Goal: Information Seeking & Learning: Understand process/instructions

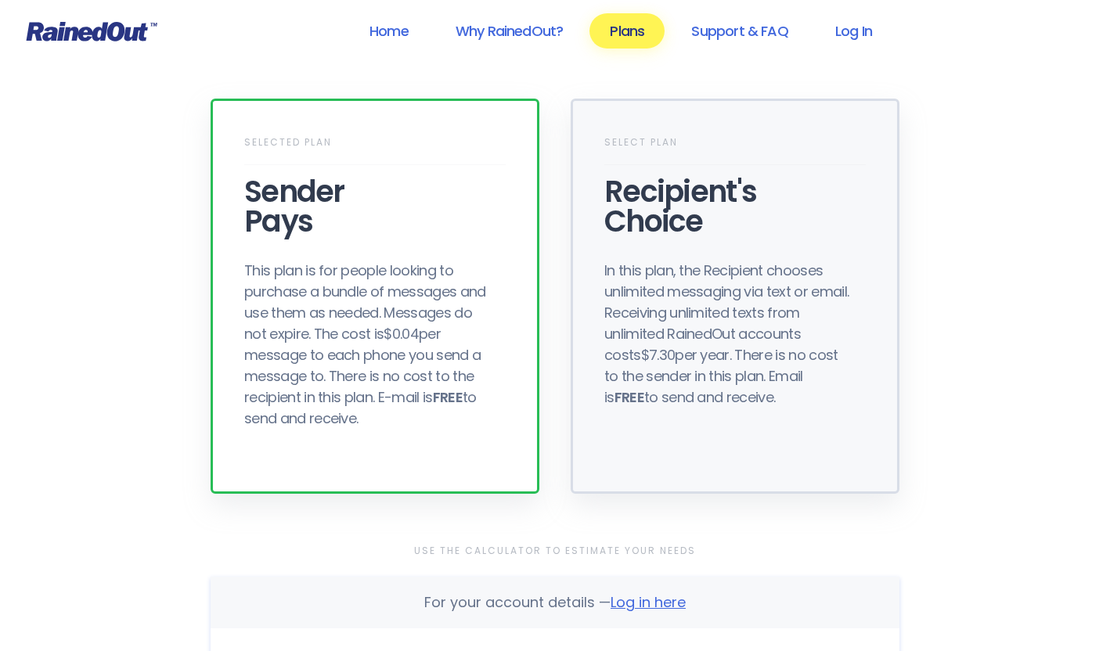
click at [693, 348] on div "In this plan, the Recipient chooses unlimited messaging via text or email. Rece…" at bounding box center [729, 334] width 250 height 148
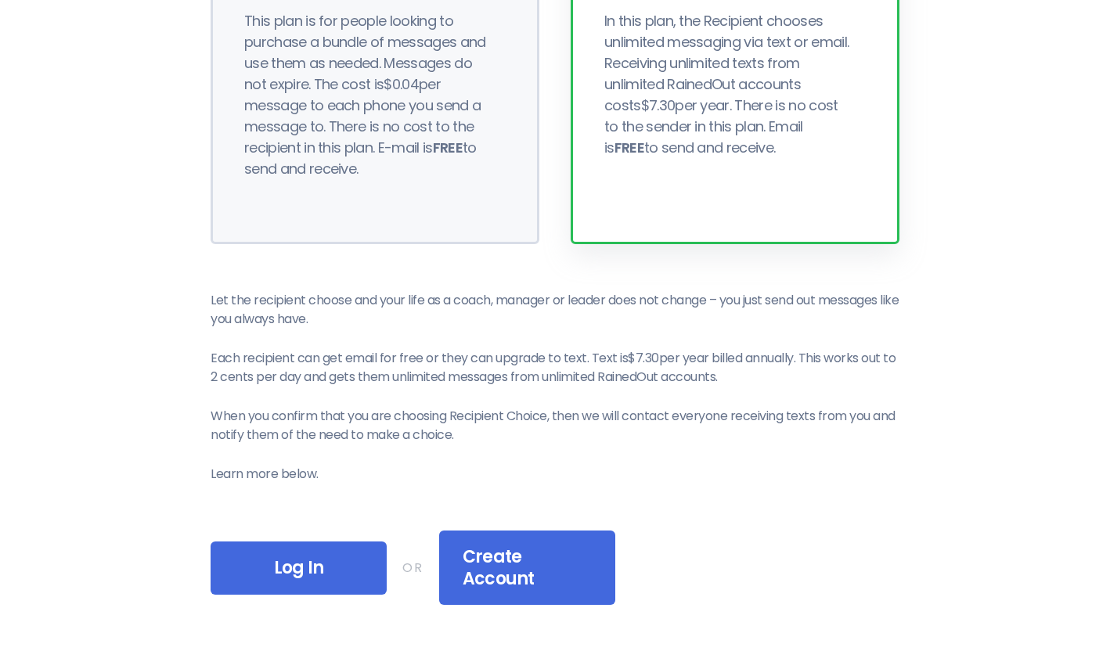
scroll to position [237, 0]
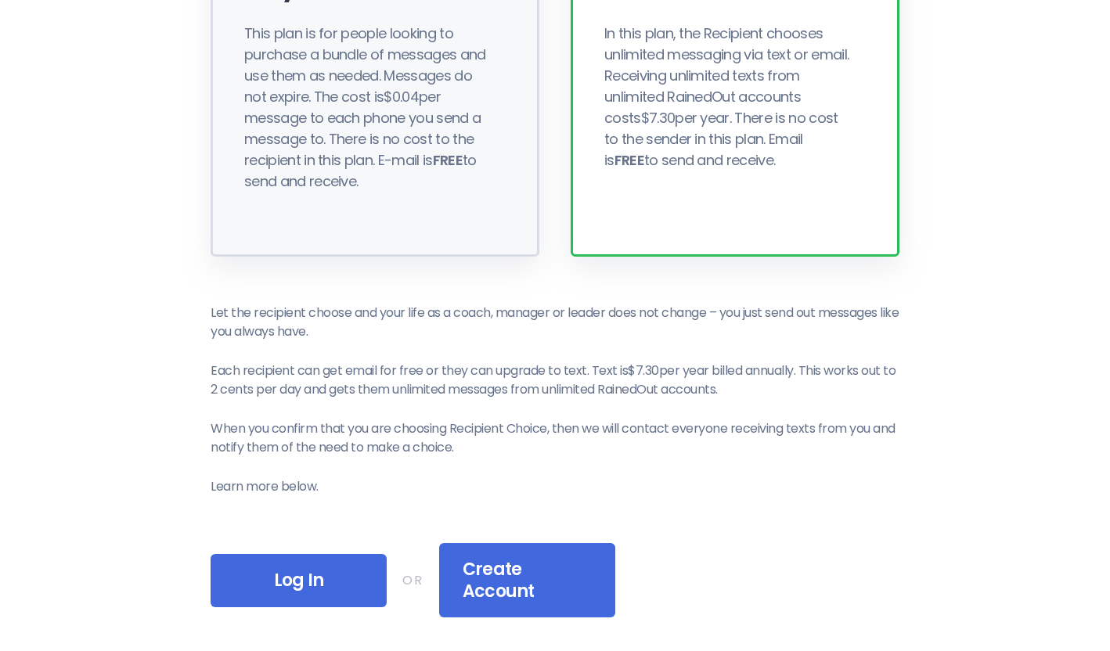
click at [387, 164] on div "This plan is for people looking to purchase a bundle of messages and use them a…" at bounding box center [369, 107] width 250 height 169
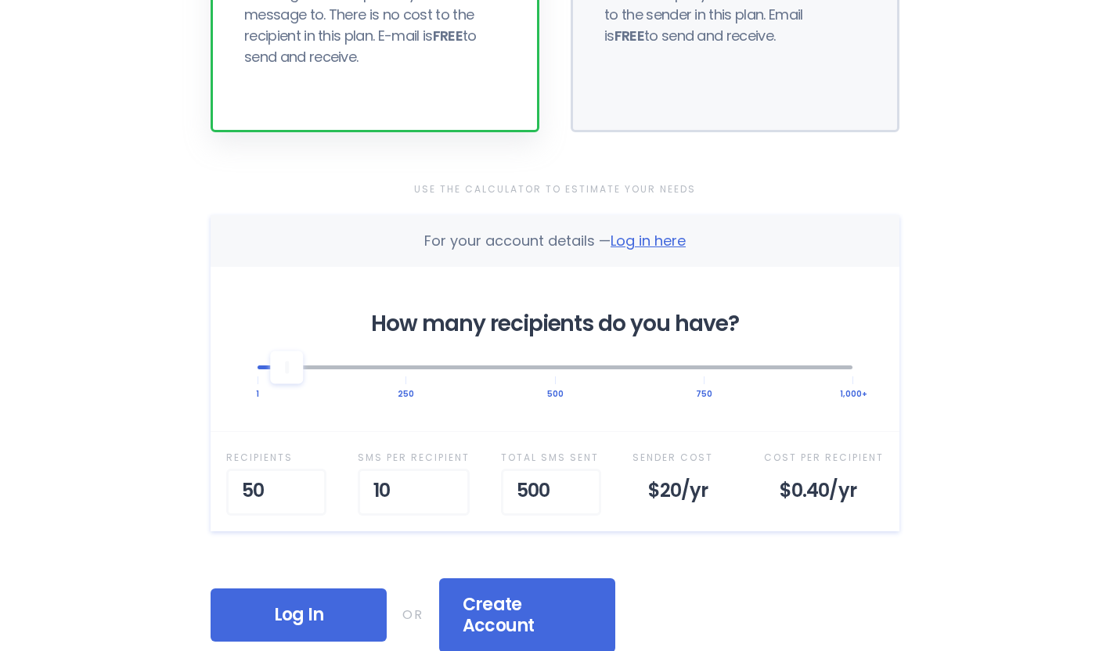
scroll to position [366, 0]
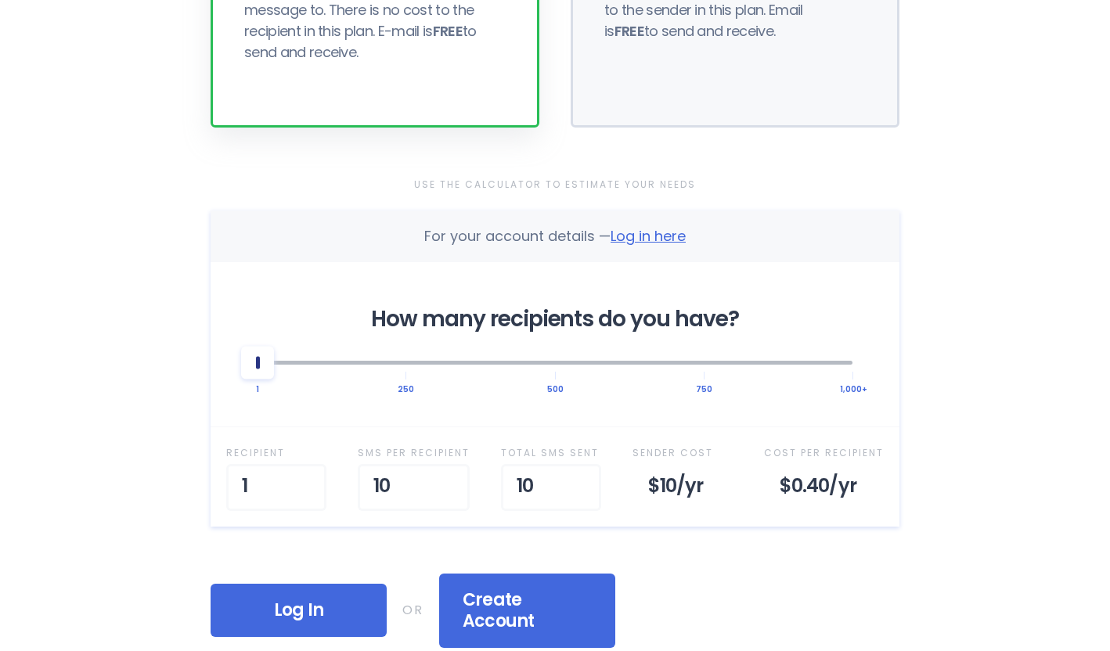
drag, startPoint x: 296, startPoint y: 364, endPoint x: 254, endPoint y: 377, distance: 43.6
click at [254, 377] on div at bounding box center [257, 362] width 33 height 33
drag, startPoint x: 254, startPoint y: 377, endPoint x: 301, endPoint y: 379, distance: 46.2
click at [301, 379] on div at bounding box center [302, 362] width 33 height 33
